Goal: Information Seeking & Learning: Understand process/instructions

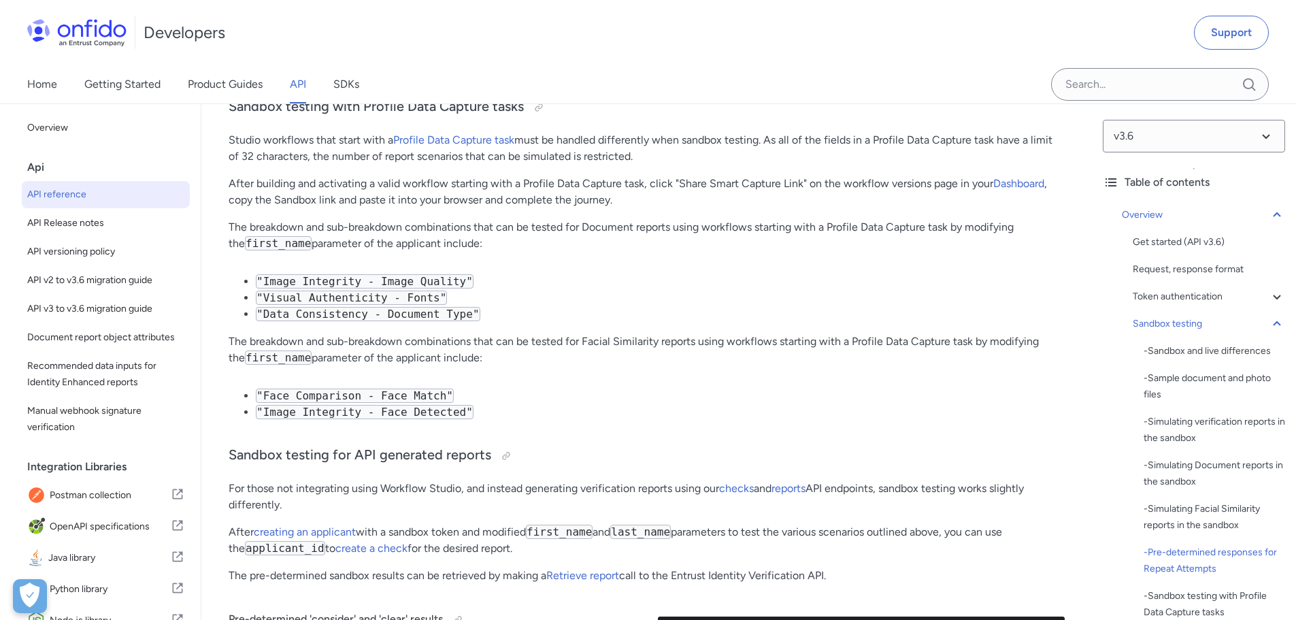
scroll to position [8542, 0]
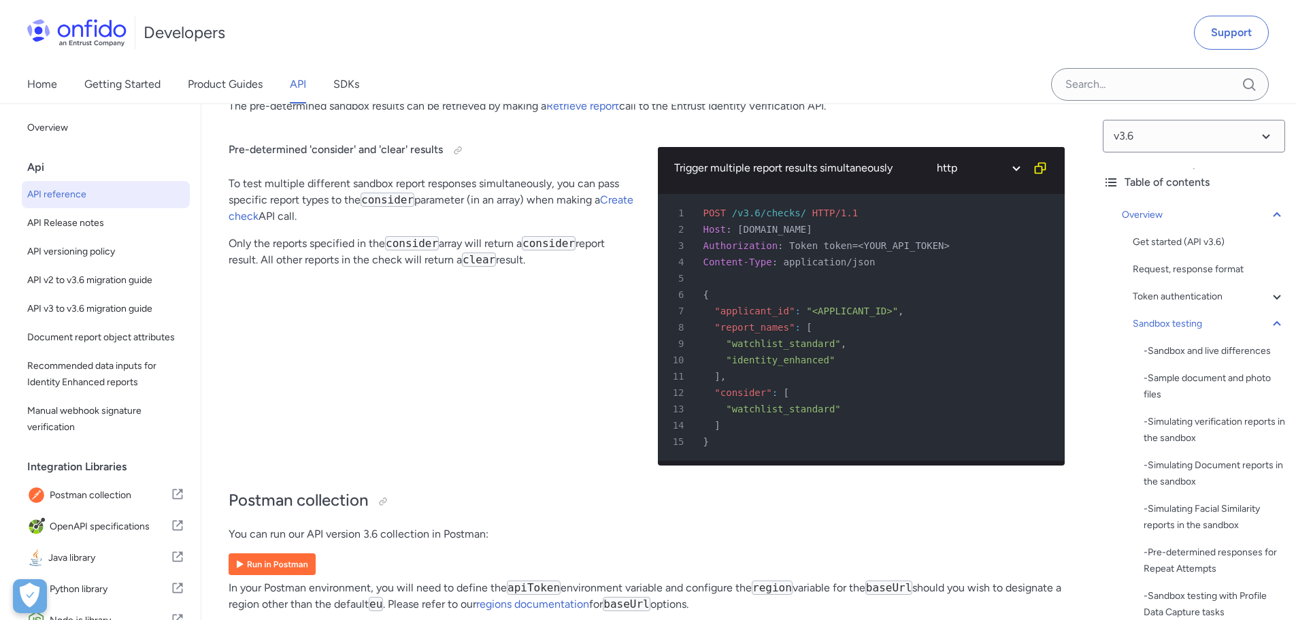
drag, startPoint x: 754, startPoint y: 426, endPoint x: 845, endPoint y: 428, distance: 91.8
click at [845, 417] on div "13 "watchlist_standard"" at bounding box center [854, 409] width 383 height 16
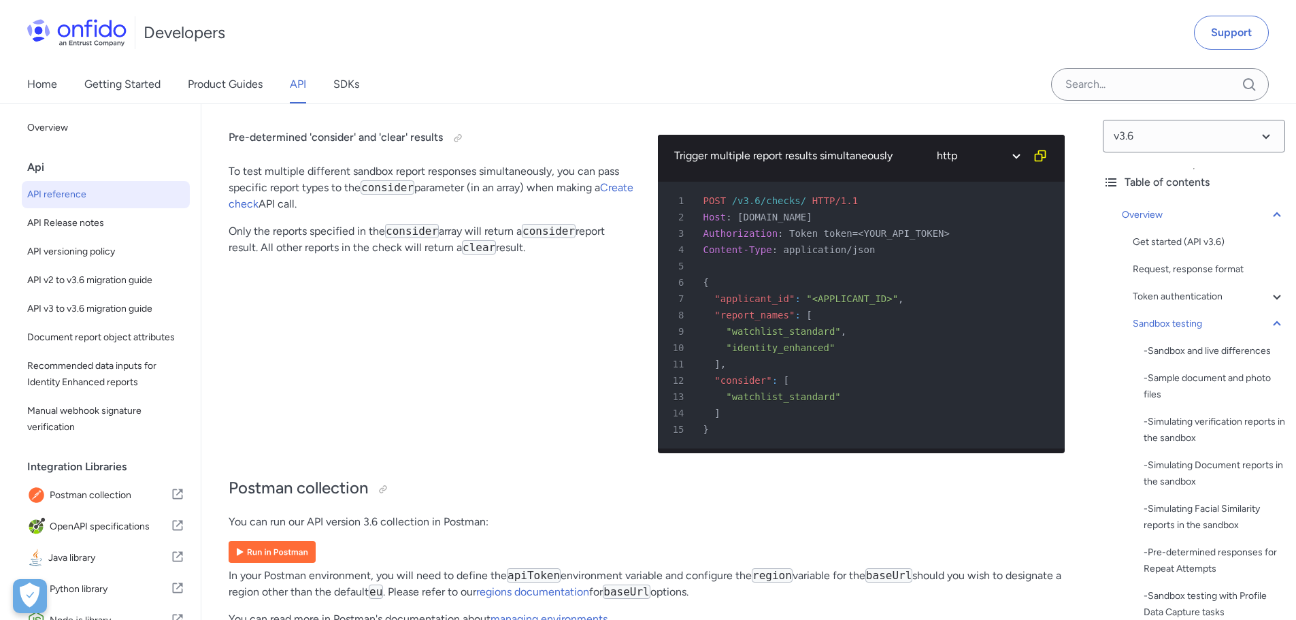
scroll to position [8531, 0]
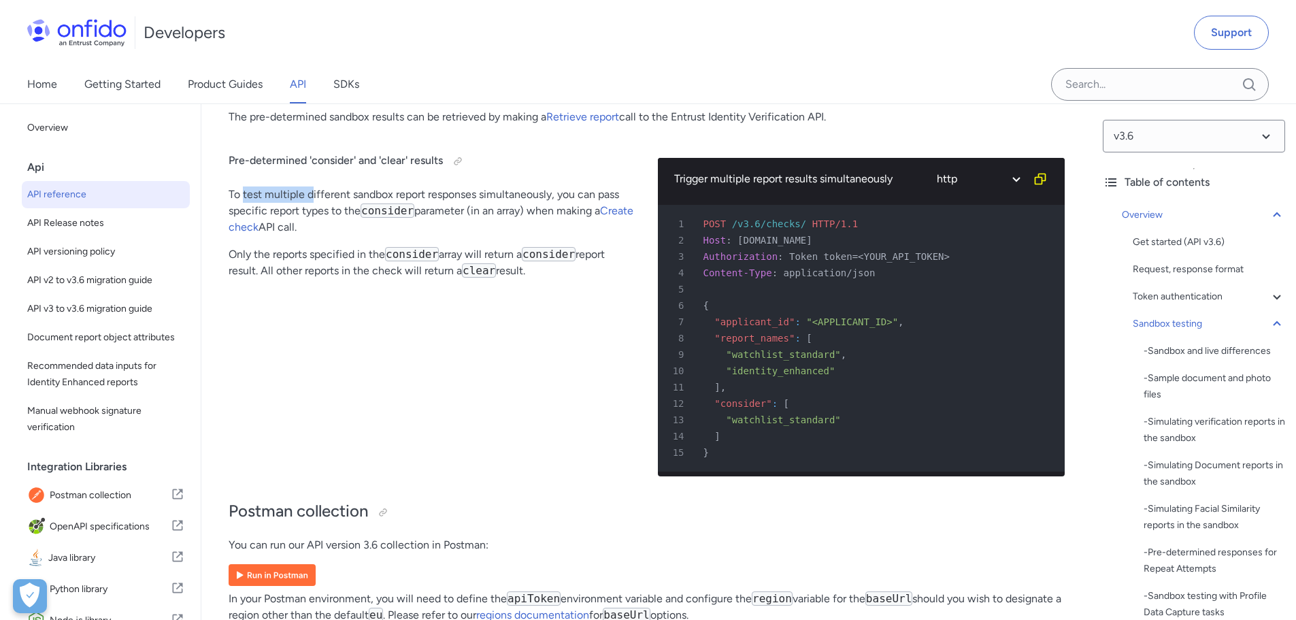
drag, startPoint x: 263, startPoint y: 214, endPoint x: 312, endPoint y: 214, distance: 49.7
click at [312, 214] on p "To test multiple different sandbox report responses simultaneously, you can pas…" at bounding box center [432, 210] width 407 height 49
drag, startPoint x: 350, startPoint y: 230, endPoint x: 458, endPoint y: 230, distance: 108.8
click at [458, 230] on p "To test multiple different sandbox report responses simultaneously, you can pas…" at bounding box center [432, 210] width 407 height 49
click at [480, 229] on p "To test multiple different sandbox report responses simultaneously, you can pas…" at bounding box center [432, 210] width 407 height 49
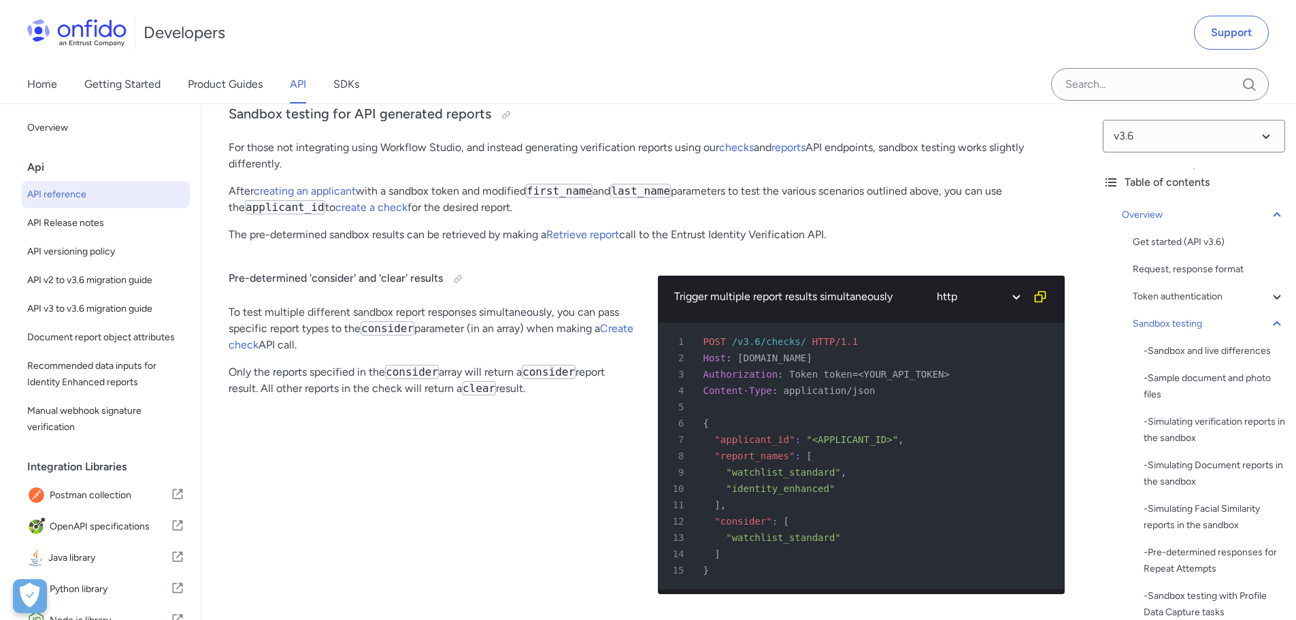
scroll to position [8414, 0]
click at [724, 542] on span at bounding box center [714, 536] width 23 height 11
drag, startPoint x: 715, startPoint y: 540, endPoint x: 771, endPoint y: 539, distance: 56.5
click at [771, 528] on div "12 "consider" : [" at bounding box center [854, 520] width 383 height 16
drag, startPoint x: 824, startPoint y: 554, endPoint x: 732, endPoint y: 542, distance: 93.2
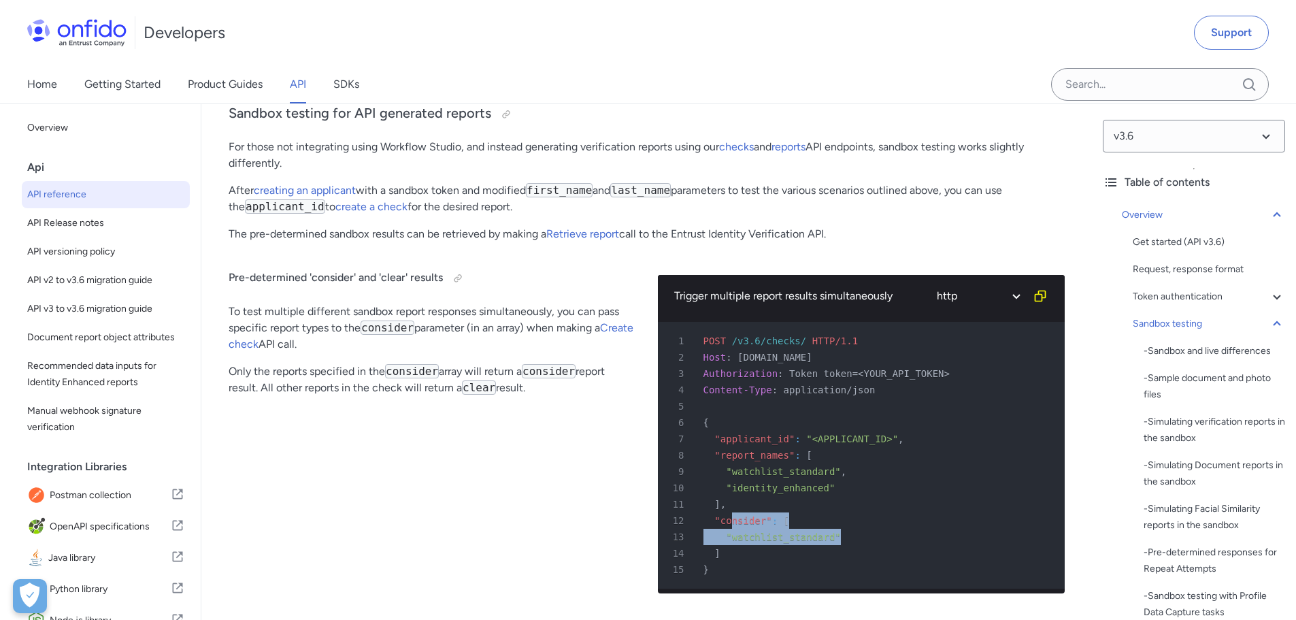
click at [732, 542] on pre "1 POST /v3.6/checks/ HTTP/1.1 2 Host : [DOMAIN_NAME] 3 Authorization : Token to…" at bounding box center [861, 455] width 407 height 267
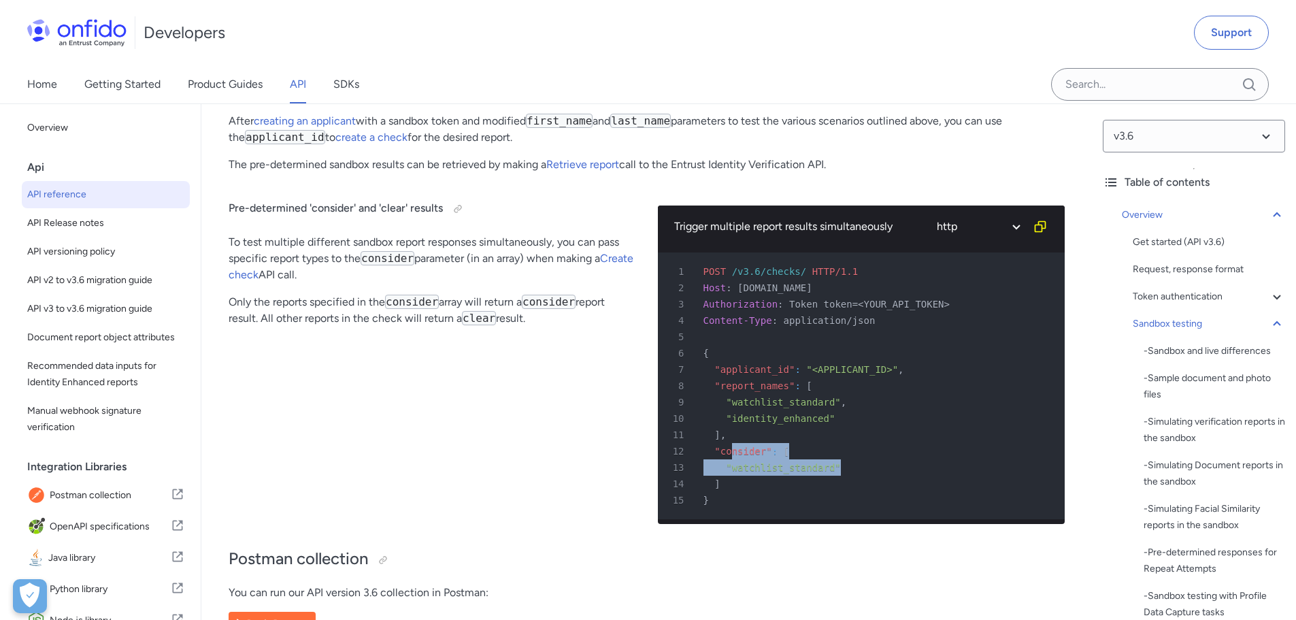
scroll to position [8494, 0]
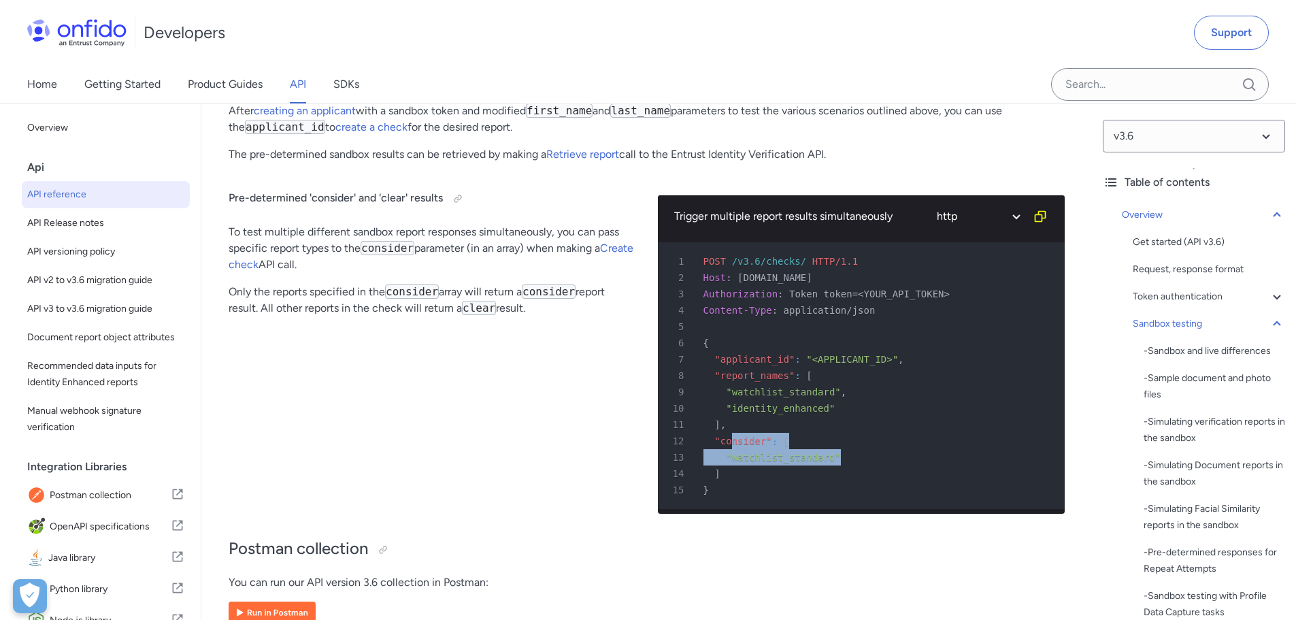
click at [779, 465] on div "13 "watchlist_standard"" at bounding box center [854, 457] width 383 height 16
click at [422, 465] on div "Pre-determined 'consider' and 'clear' results To test multiple different sandbo…" at bounding box center [432, 348] width 407 height 351
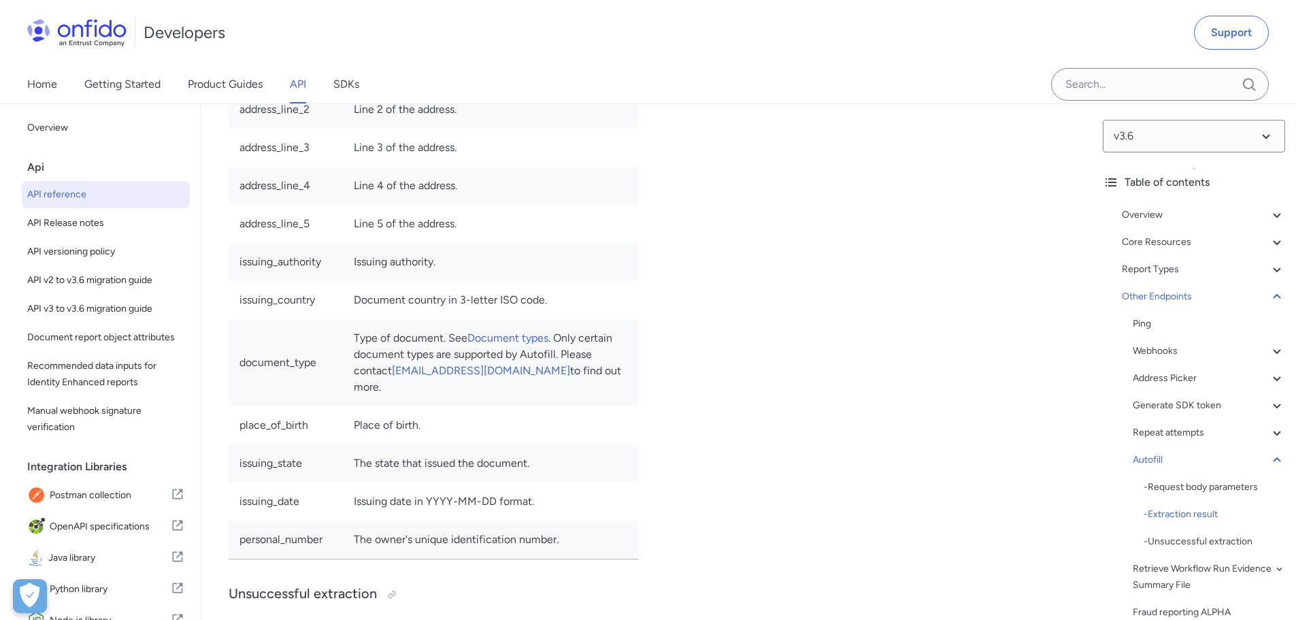
scroll to position [117968, 0]
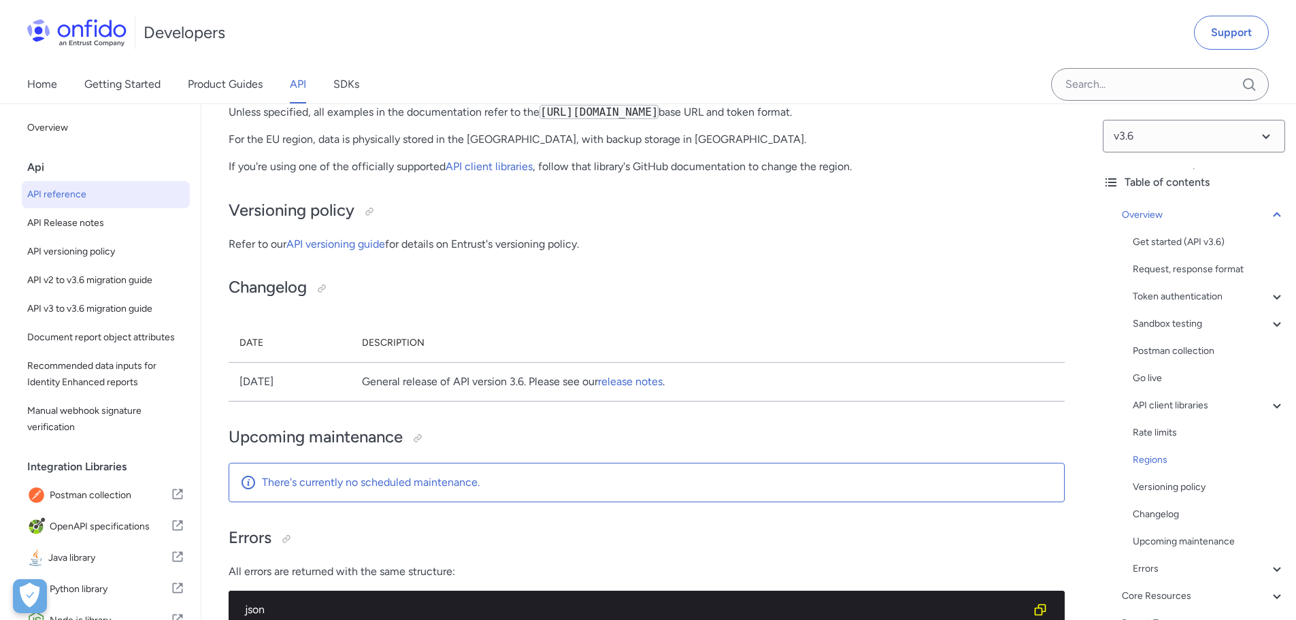
scroll to position [10887, 0]
